Goal: Task Accomplishment & Management: Use online tool/utility

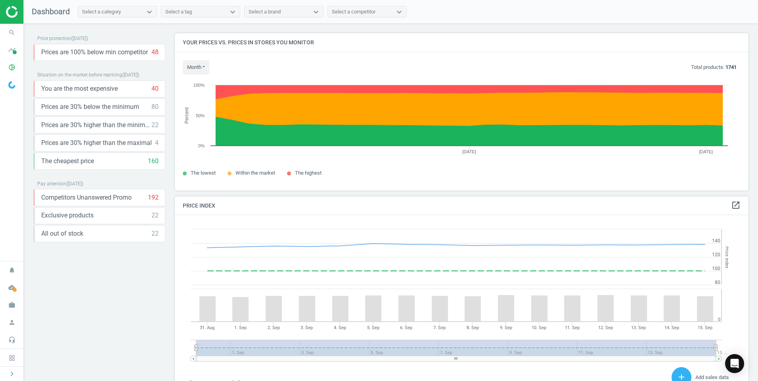
scroll to position [195, 580]
click at [11, 32] on icon "search" at bounding box center [11, 32] width 15 height 15
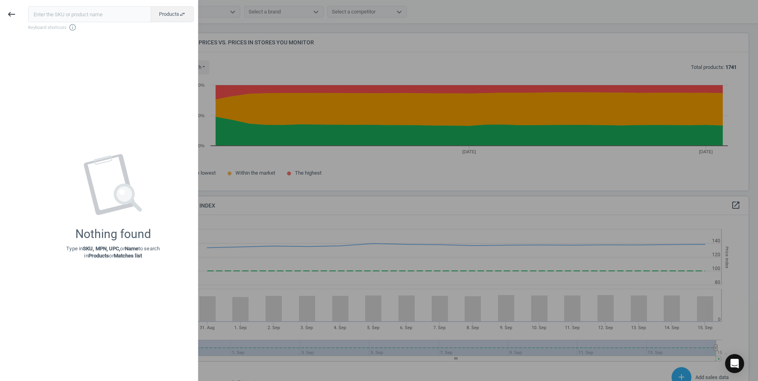
click at [56, 14] on input "text" at bounding box center [89, 14] width 123 height 16
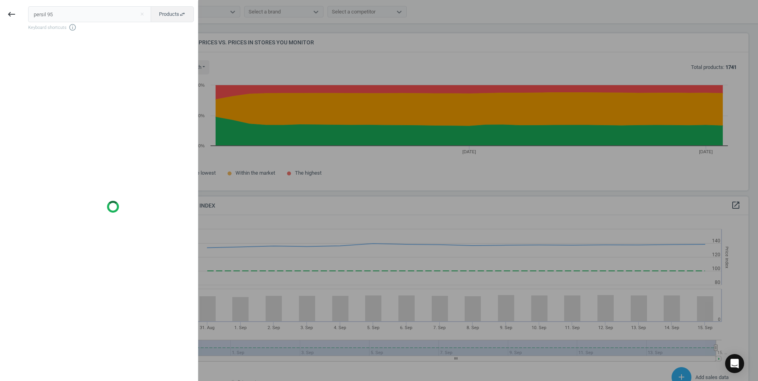
type input "persil 95"
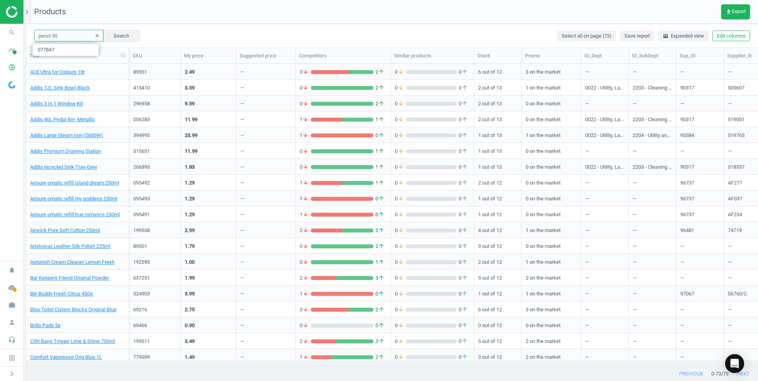
drag, startPoint x: 65, startPoint y: 36, endPoint x: 29, endPoint y: 38, distance: 36.6
click at [29, 38] on div "persil 95 clear Search Select all on page (73) Save report horizontal_split Exp…" at bounding box center [392, 36] width 732 height 24
click at [53, 36] on input "text" at bounding box center [68, 36] width 69 height 12
paste input "367256"
type input "367256"
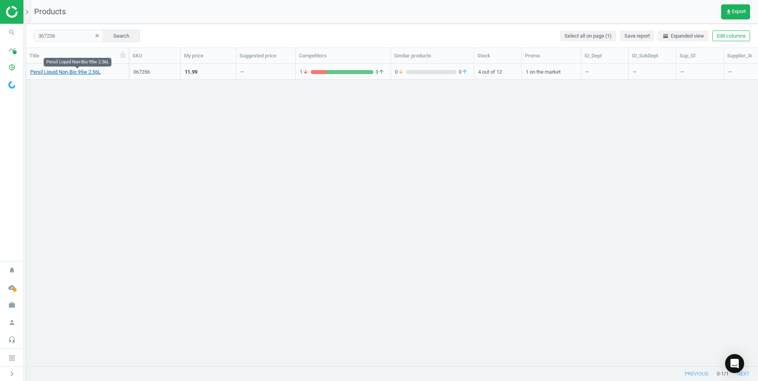
click at [77, 73] on link "Persil Liquid Non-Bio 95w 2.56L" at bounding box center [65, 72] width 71 height 7
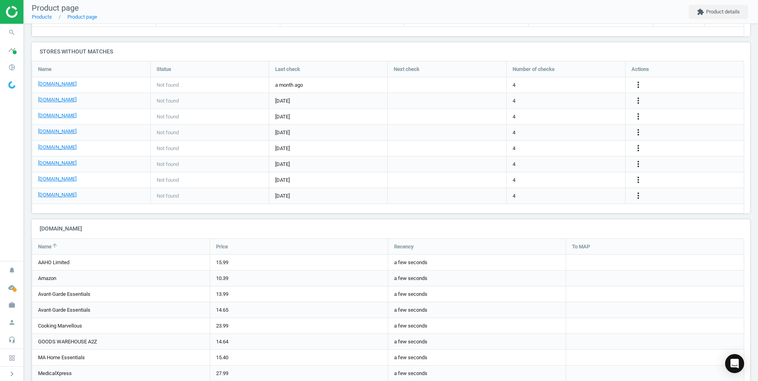
scroll to position [357, 0]
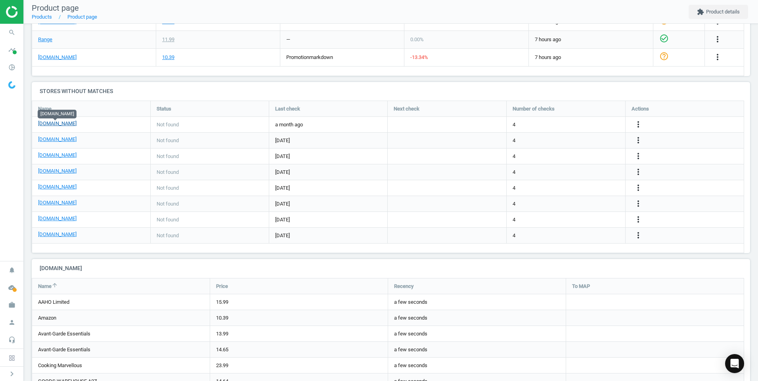
click at [64, 123] on link "[DOMAIN_NAME]" at bounding box center [57, 123] width 38 height 7
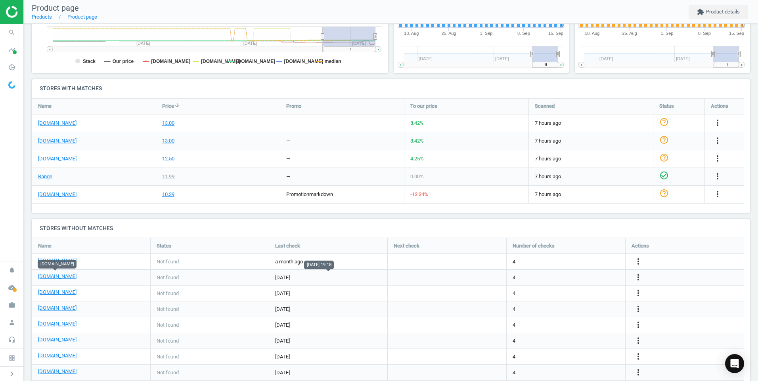
scroll to position [206, 0]
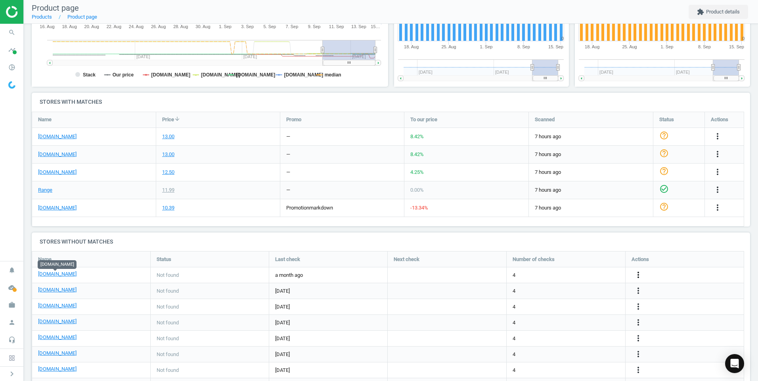
click at [639, 275] on icon "more_vert" at bounding box center [639, 275] width 10 height 10
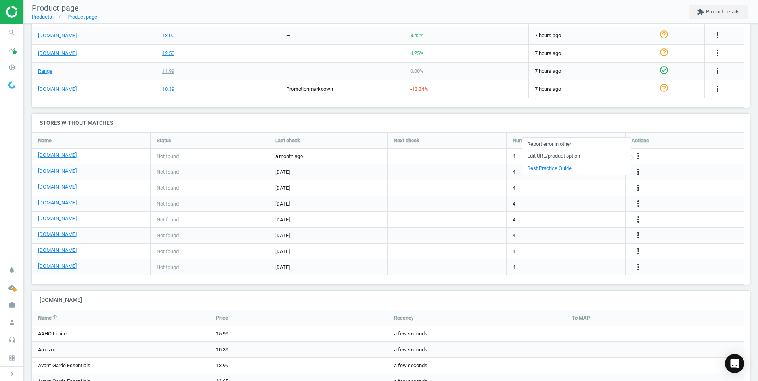
click at [560, 154] on link "Edit URL/product option" at bounding box center [576, 156] width 109 height 12
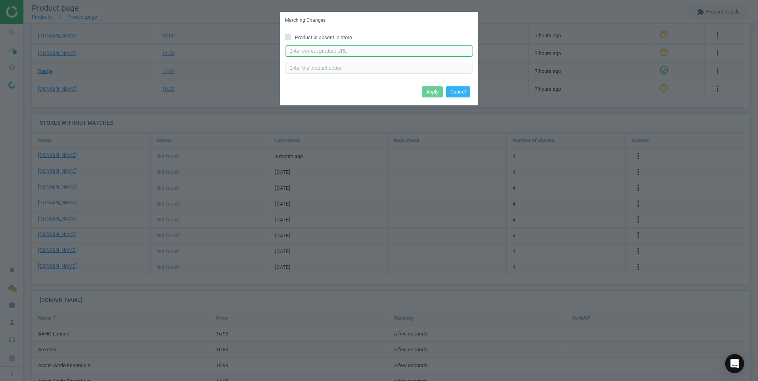
click at [314, 52] on input "text" at bounding box center [379, 51] width 188 height 12
click at [306, 52] on input "text" at bounding box center [379, 51] width 188 height 12
paste input "https://www.bmstores.co.uk/products/persil-liquid-detergent-non-bio-95w-414192"
type input "https://www.bmstores.co.uk/products/persil-liquid-detergent-non-bio-95w-414192"
click at [467, 90] on button "Cancel" at bounding box center [458, 91] width 24 height 11
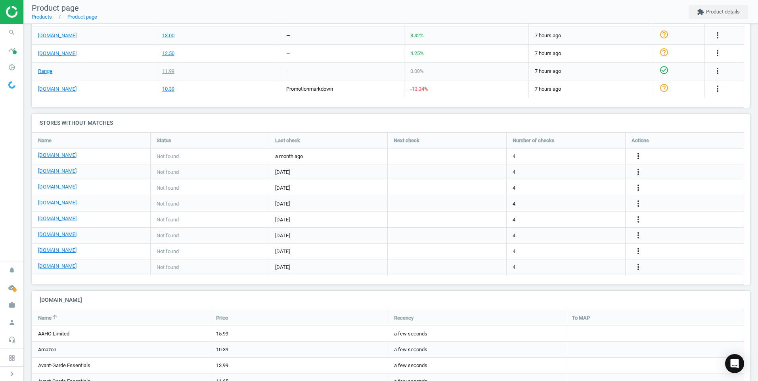
click at [639, 156] on icon "more_vert" at bounding box center [639, 156] width 10 height 10
click at [575, 156] on link "Edit URL/product option" at bounding box center [576, 156] width 109 height 12
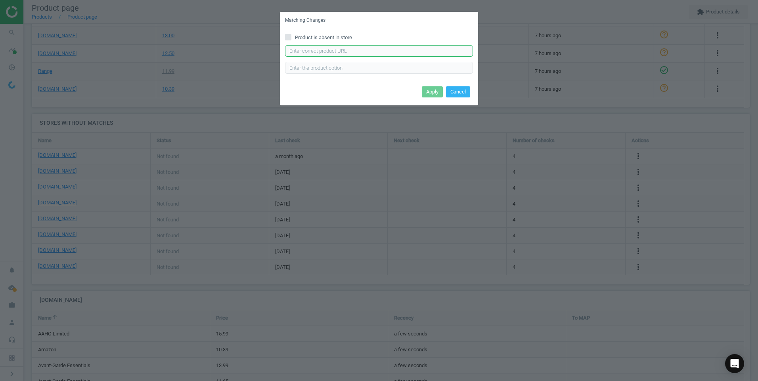
click at [302, 50] on input "text" at bounding box center [379, 51] width 188 height 12
paste input "https://www.bmstores.co.uk/products/persil-liquid-detergent-non-bio-95w-414192"
type input "https://www.bmstores.co.uk/products/persil-liquid-detergent-non-bio-95w-414192"
click at [429, 92] on button "Apply" at bounding box center [432, 91] width 21 height 11
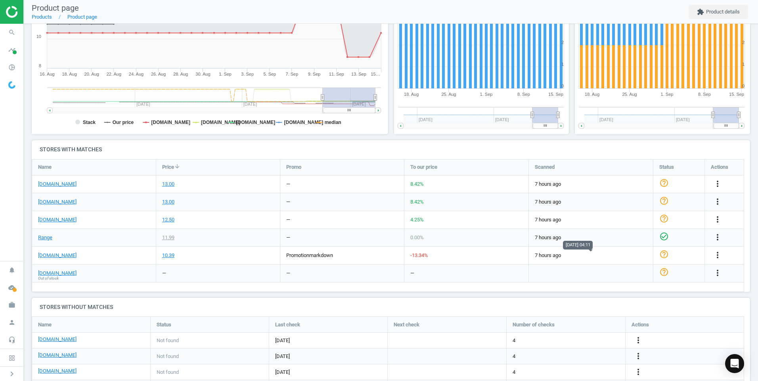
scroll to position [278, 0]
